Goal: Entertainment & Leisure: Consume media (video, audio)

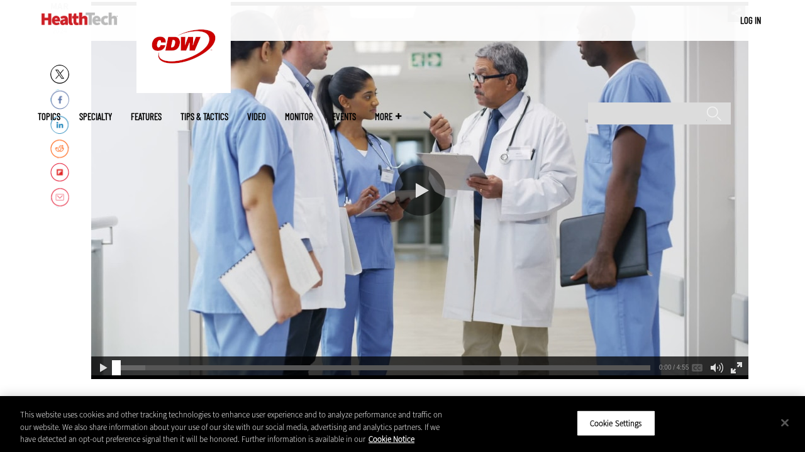
scroll to position [210, 0]
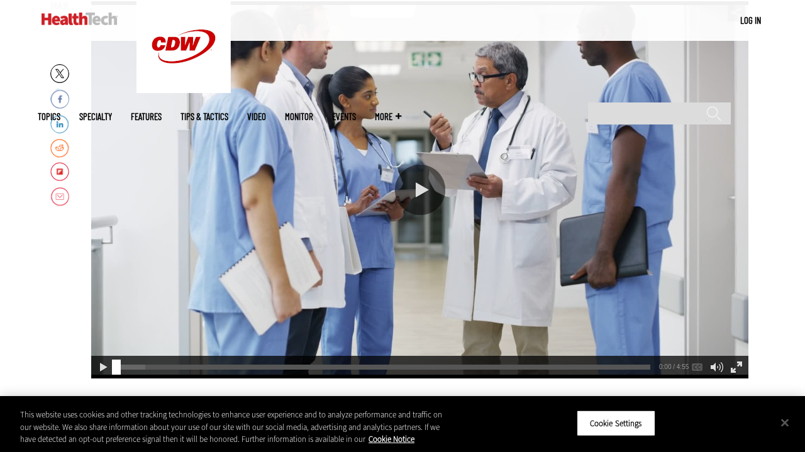
click at [433, 182] on div "Play or Pause Video" at bounding box center [420, 190] width 50 height 50
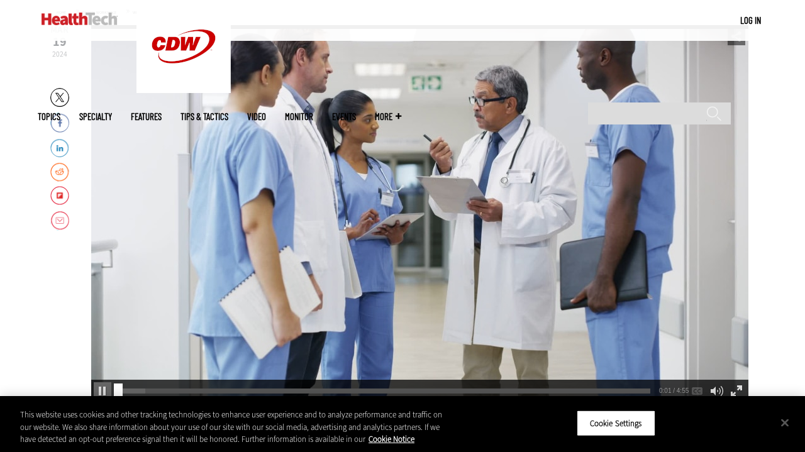
scroll to position [186, 0]
click at [788, 420] on button "Close" at bounding box center [785, 423] width 28 height 28
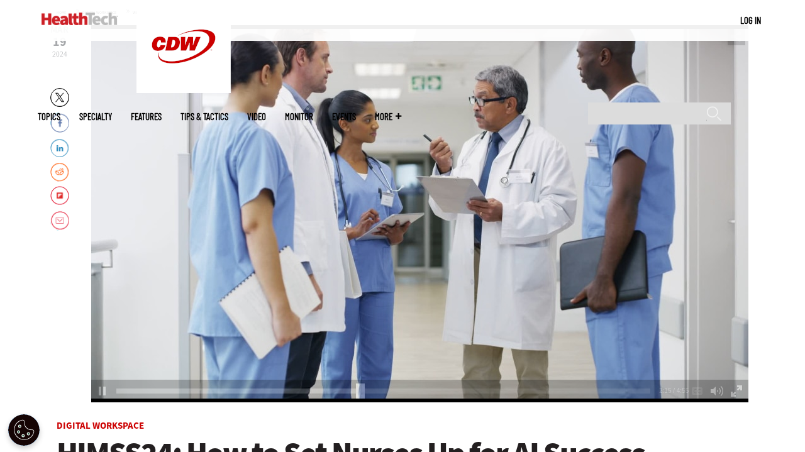
click at [386, 204] on div "Video viewer" at bounding box center [419, 213] width 657 height 377
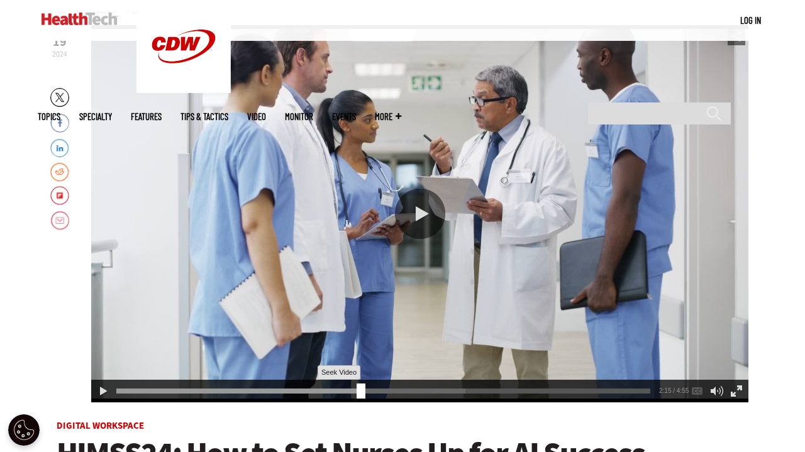
click at [305, 389] on div "2:15" at bounding box center [385, 389] width 539 height 1
click at [416, 223] on div "Play or Pause Video" at bounding box center [420, 214] width 50 height 50
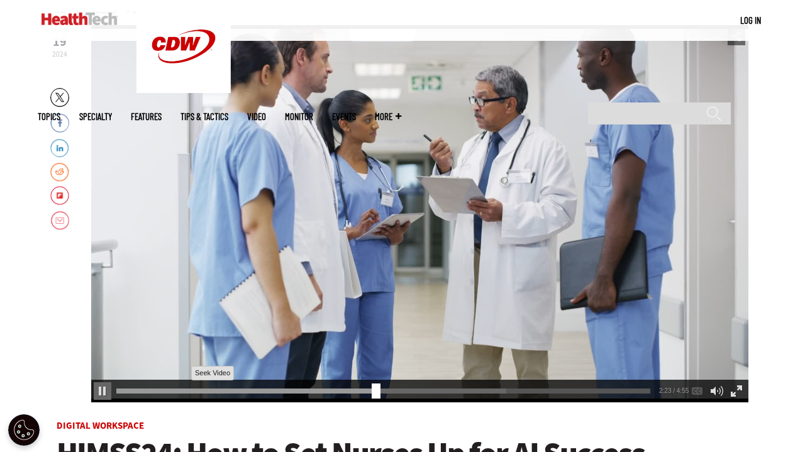
click at [179, 389] on div "2:23" at bounding box center [385, 389] width 539 height 1
click at [411, 221] on div "Play or Pause Video" at bounding box center [420, 214] width 50 height 50
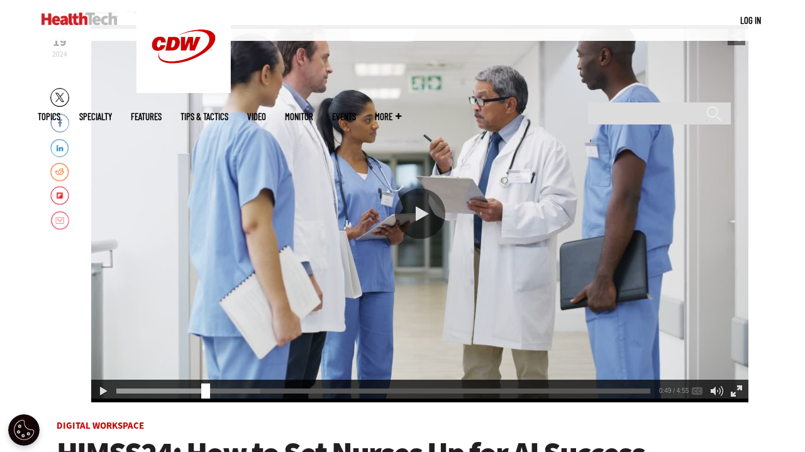
click at [427, 208] on div "Play or Pause Video" at bounding box center [420, 214] width 50 height 50
click at [418, 199] on div "Play or Pause Video" at bounding box center [420, 214] width 50 height 50
click at [420, 210] on div "Play or Pause Video" at bounding box center [420, 214] width 50 height 50
click at [413, 140] on div "Video viewer" at bounding box center [419, 213] width 657 height 377
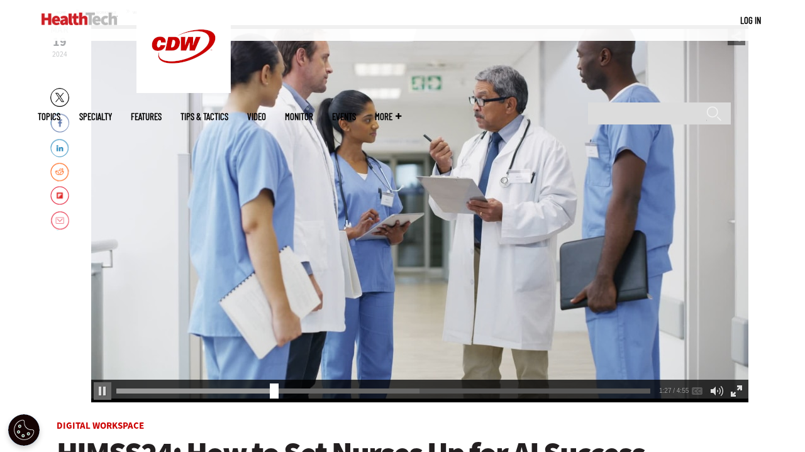
click at [414, 191] on div "Play or Pause Video" at bounding box center [420, 214] width 50 height 50
click at [388, 221] on div "Video viewer" at bounding box center [419, 213] width 657 height 377
click at [425, 231] on div "Play or Pause Video" at bounding box center [420, 214] width 50 height 50
click at [416, 220] on div "Play or Pause Video" at bounding box center [420, 214] width 50 height 50
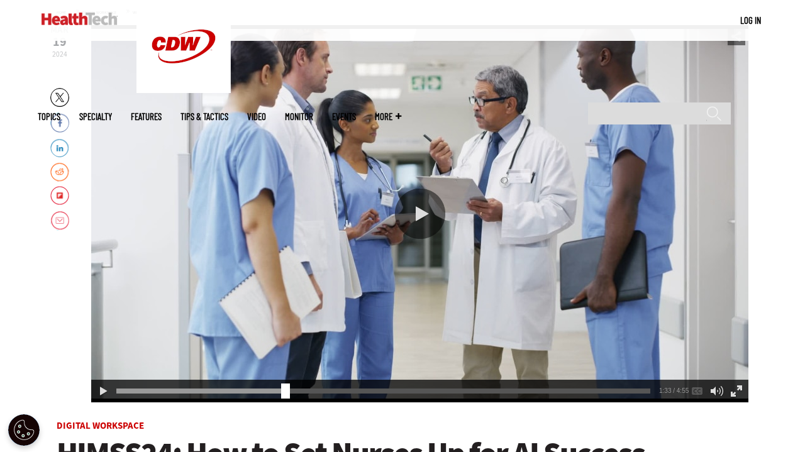
click at [419, 221] on div "Play or Pause Video" at bounding box center [420, 214] width 50 height 50
click at [275, 389] on div "1:35" at bounding box center [385, 389] width 539 height 1
click at [388, 279] on div "Video viewer" at bounding box center [419, 213] width 657 height 377
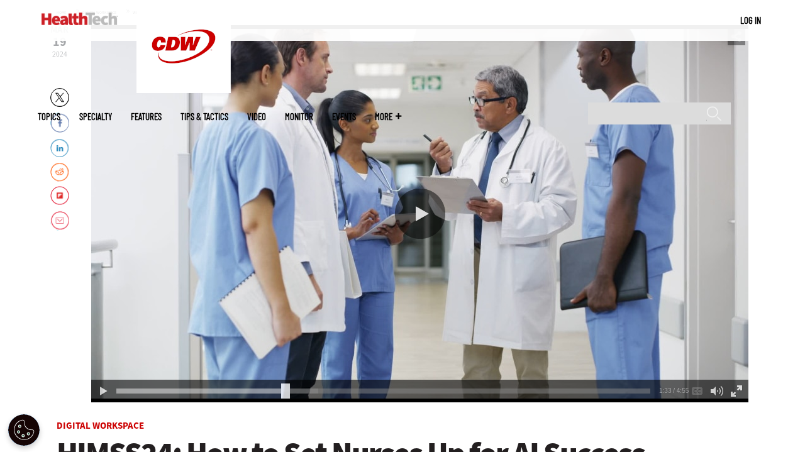
click at [409, 229] on div "Play or Pause Video" at bounding box center [420, 214] width 50 height 50
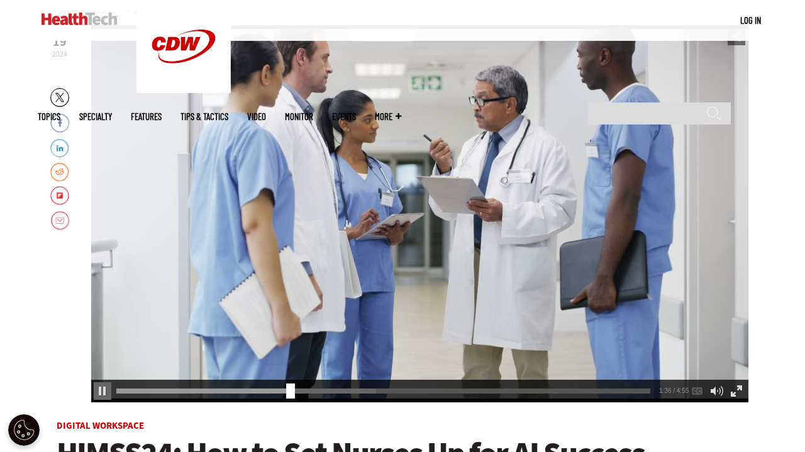
click at [409, 231] on div "Play or Pause Video" at bounding box center [420, 214] width 50 height 50
click at [419, 219] on div "Play or Pause Video" at bounding box center [420, 214] width 50 height 50
click at [373, 176] on div "Video viewer" at bounding box center [419, 213] width 657 height 377
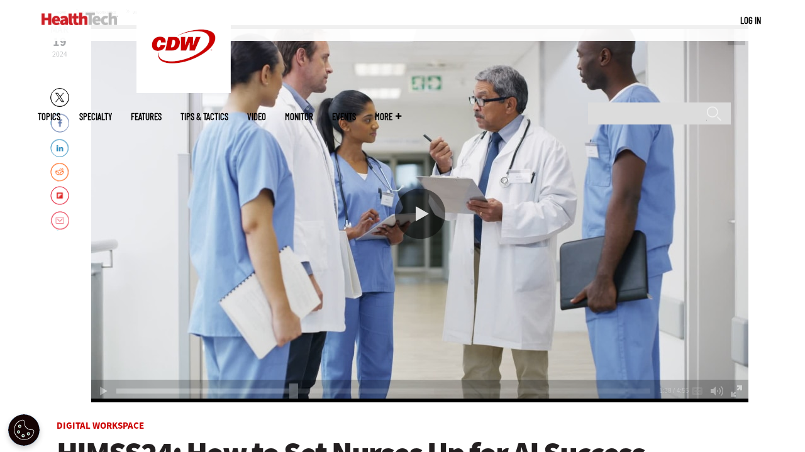
click at [396, 213] on div "Play or Pause Video" at bounding box center [420, 214] width 50 height 50
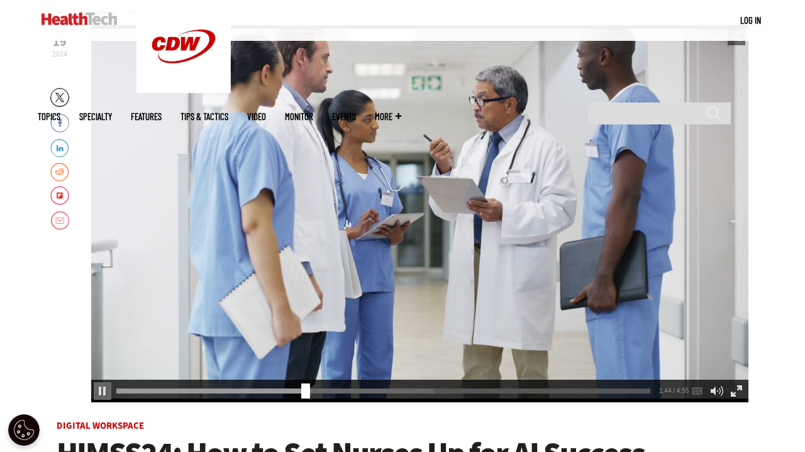
click at [396, 213] on div "Play or Pause Video" at bounding box center [420, 214] width 50 height 50
